Goal: Task Accomplishment & Management: Manage account settings

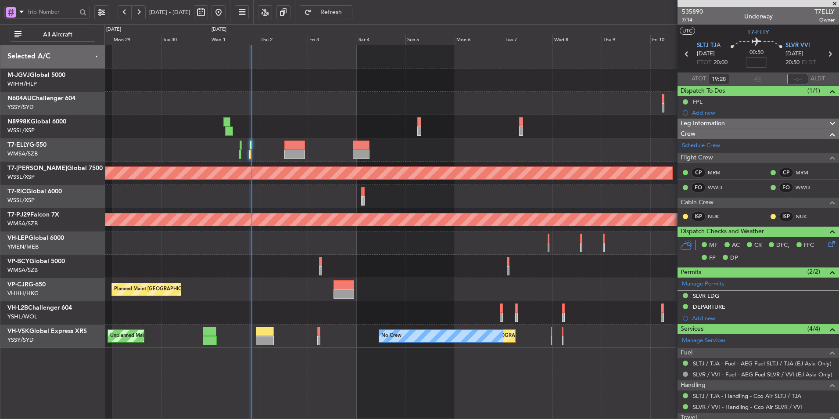
click at [800, 77] on input "text" at bounding box center [797, 79] width 21 height 11
click at [566, 142] on div at bounding box center [471, 149] width 734 height 23
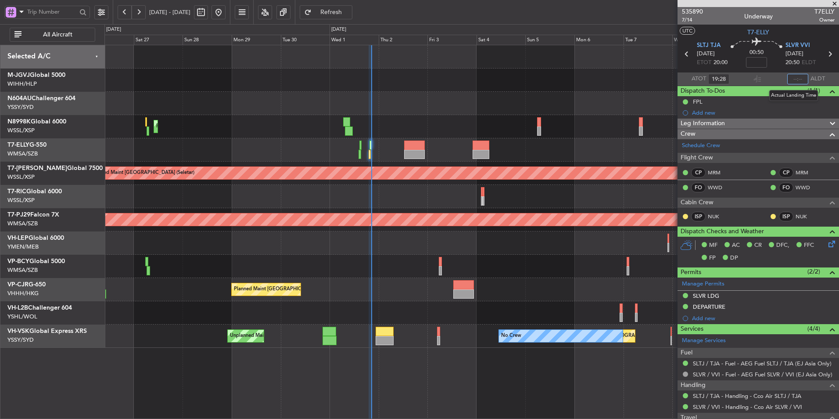
click at [791, 78] on input "text" at bounding box center [797, 79] width 21 height 11
click at [379, 326] on div "Unplanned Maint Sydney ([PERSON_NAME] Intl) Unplanned Maint [GEOGRAPHIC_DATA] (…" at bounding box center [471, 335] width 734 height 23
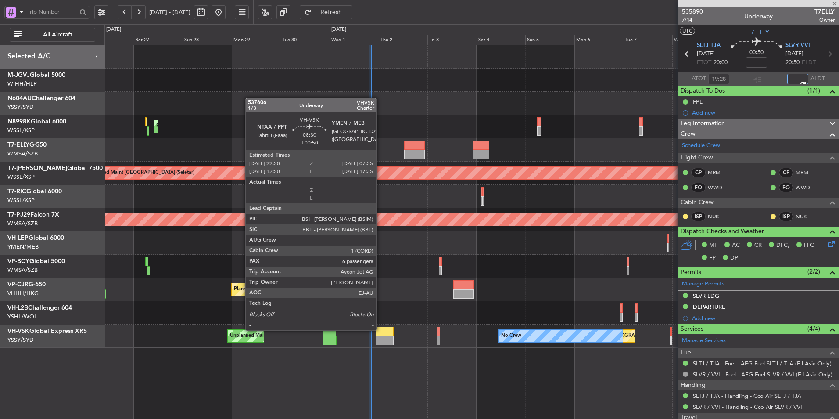
click at [383, 332] on div at bounding box center [385, 330] width 18 height 9
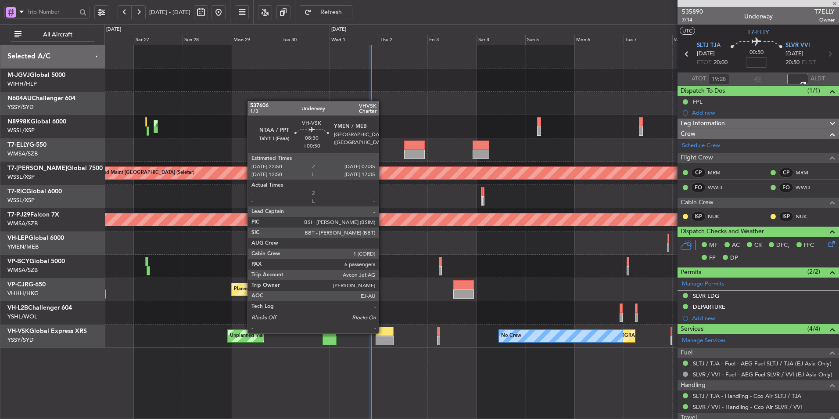
type input "20:29"
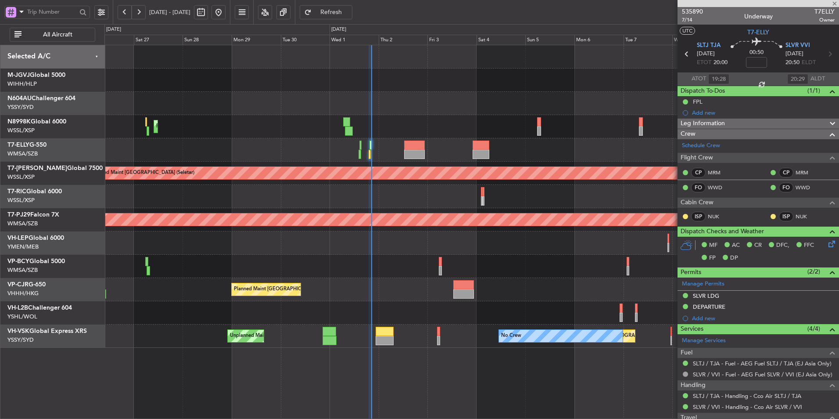
type input "+00:50"
type input "6"
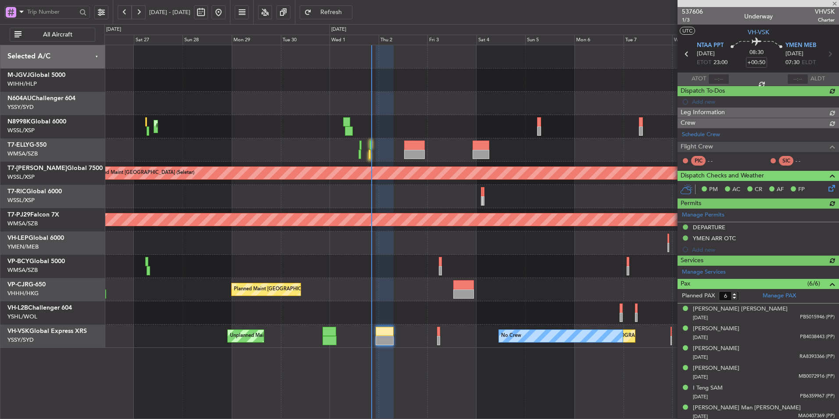
type input "[PERSON_NAME] (HHAFI)"
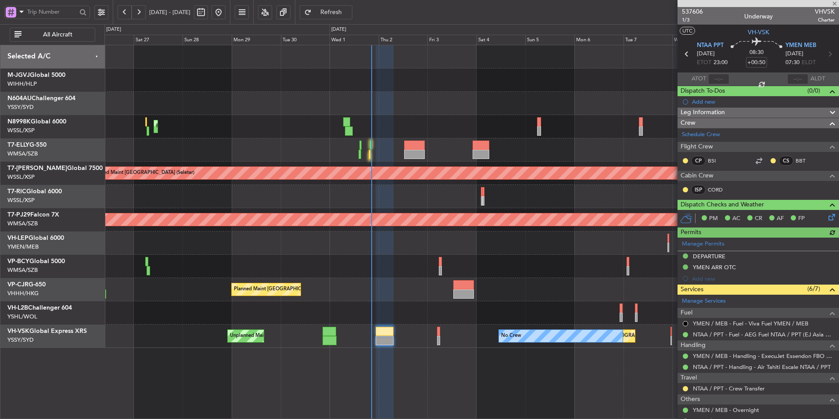
scroll to position [161, 0]
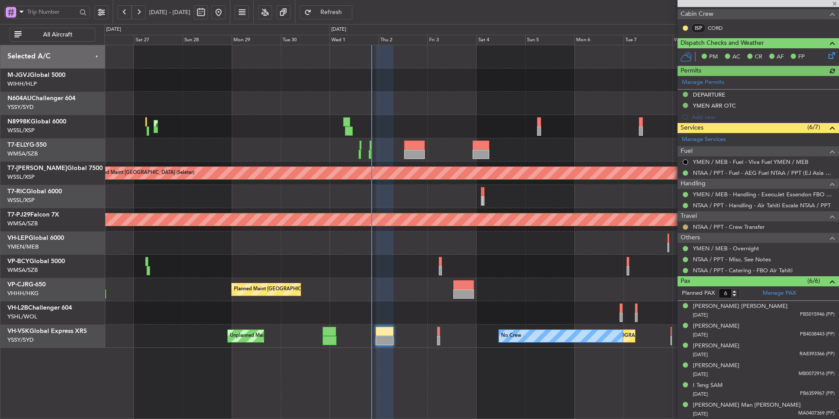
click at [685, 226] on button at bounding box center [685, 226] width 5 height 5
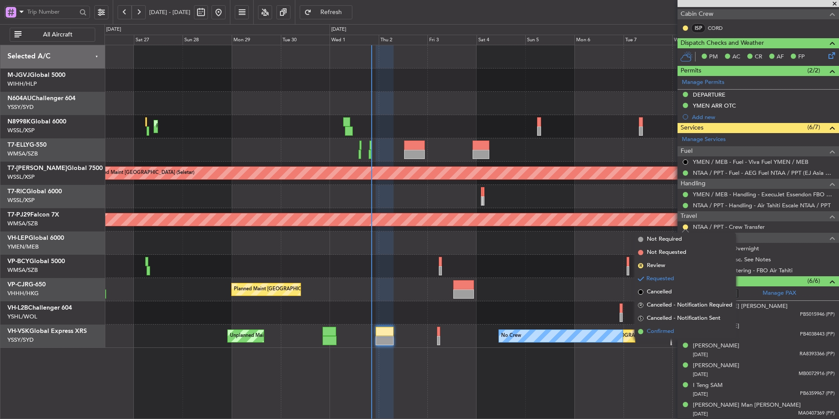
click at [654, 335] on span "Confirmed" at bounding box center [660, 331] width 27 height 9
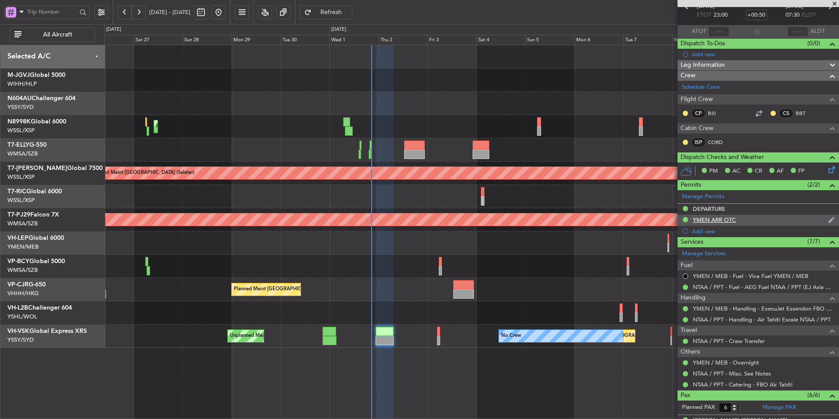
scroll to position [0, 0]
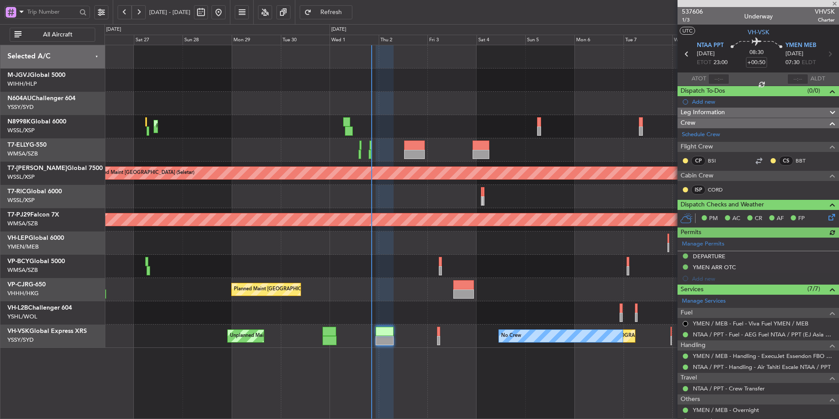
type input "[PERSON_NAME] (HHAFI)"
